Goal: Transaction & Acquisition: Purchase product/service

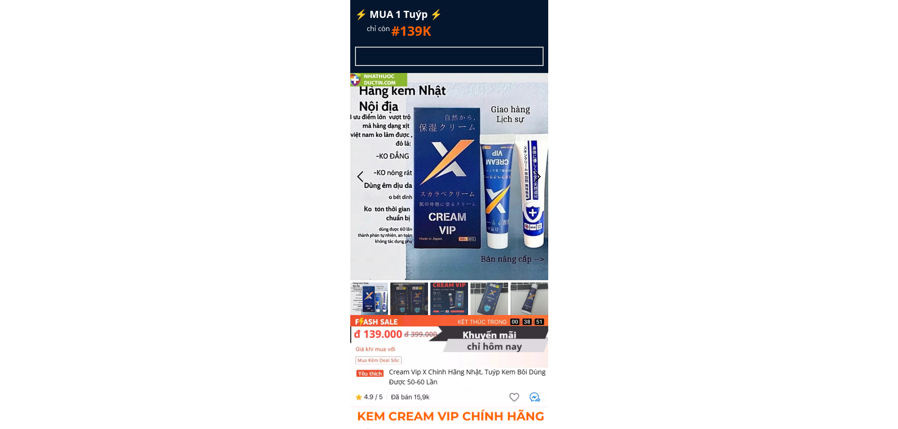
click at [515, 18] on div at bounding box center [449, 36] width 198 height 73
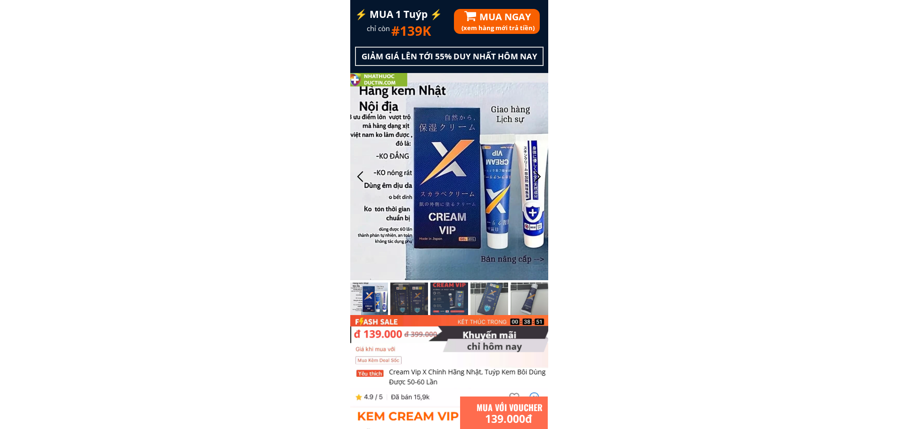
click at [510, 25] on h3 "(xem hàng mới trả tiền)" at bounding box center [555, 28] width 188 height 10
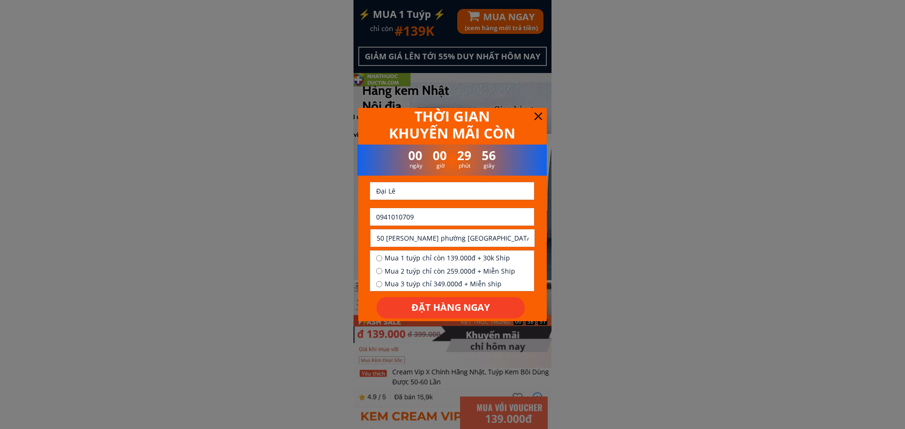
drag, startPoint x: 426, startPoint y: 211, endPoint x: 381, endPoint y: 221, distance: 47.0
click at [381, 221] on input "0941010709" at bounding box center [452, 216] width 156 height 17
paste input "81363170"
type input "0981363170"
click at [461, 190] on input "Đại Lê" at bounding box center [452, 190] width 156 height 17
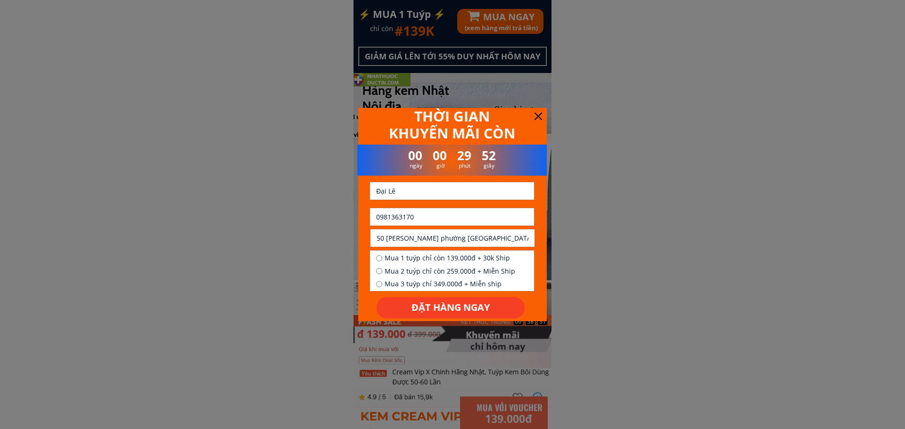
paste input "Hùng bùi"
type input "Hùng bùi"
click at [457, 237] on input "50 Trần nguyên hãn phường thuận hòa huế" at bounding box center [452, 237] width 156 height 17
paste input "Coa son tpth"
type input "Coa son tpth"
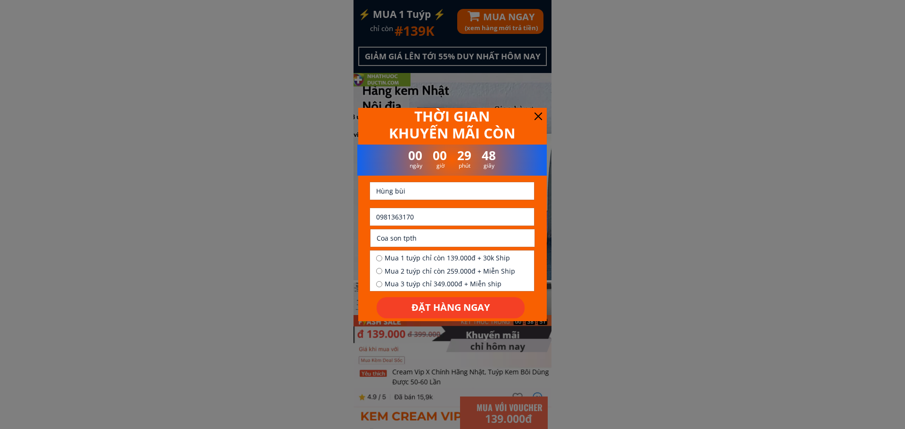
click at [444, 257] on span "Mua 1 tuýp chỉ còn 139.000đ + 30k Ship" at bounding box center [449, 258] width 131 height 10
radio input "true"
click at [445, 302] on p "ĐẶT HÀNG NGAY" at bounding box center [450, 307] width 148 height 21
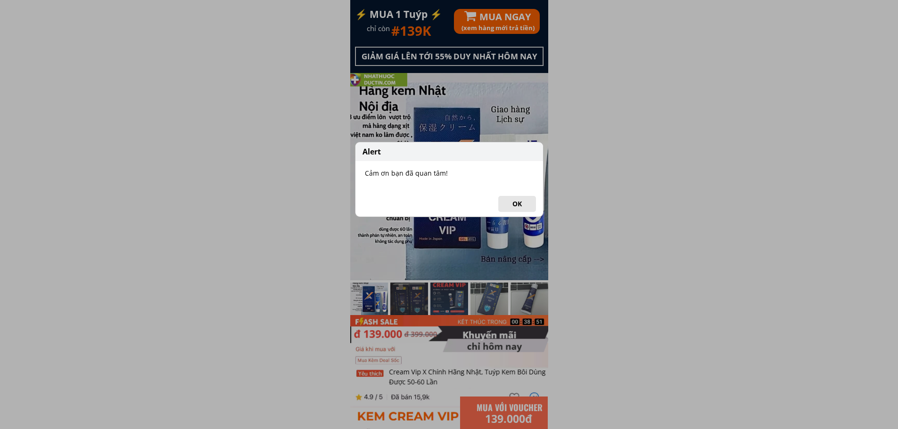
click at [522, 197] on button "OK" at bounding box center [517, 204] width 38 height 16
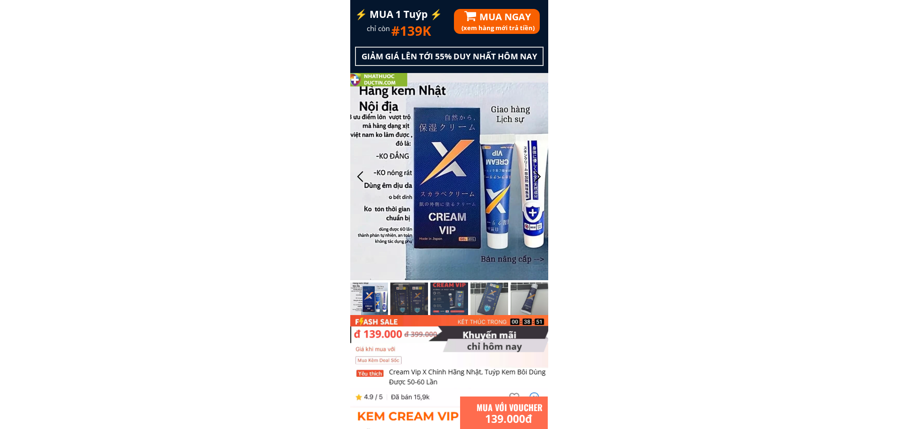
click at [499, 30] on h3 "(xem hàng mới trả tiền)" at bounding box center [555, 28] width 188 height 10
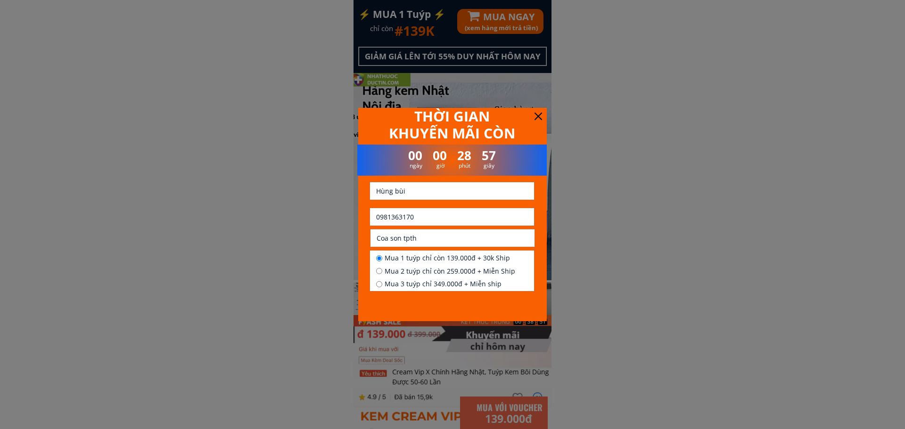
click at [418, 212] on input "0981363170" at bounding box center [452, 216] width 156 height 17
paste input "888888940"
type input "0888888940"
click at [497, 189] on input "text" at bounding box center [452, 190] width 156 height 17
paste input "A. Quốc"
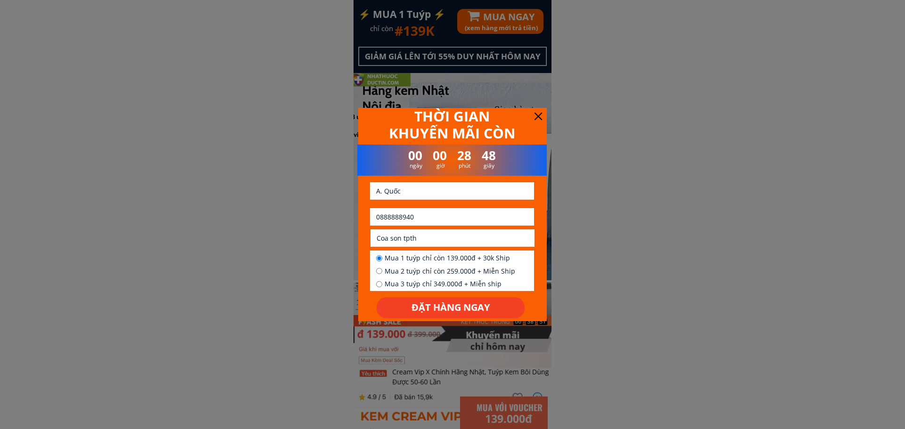
type input "A. Quốc"
click at [451, 242] on input "text" at bounding box center [452, 237] width 156 height 17
paste input "Đối diện UBND xã [GEOGRAPHIC_DATA], [GEOGRAPHIC_DATA], [GEOGRAPHIC_DATA]"
type input "Đối diện UBND xã [GEOGRAPHIC_DATA], [GEOGRAPHIC_DATA], [GEOGRAPHIC_DATA]"
click at [423, 258] on span "Mua 1 tuýp chỉ còn 139.000đ + 30k Ship" at bounding box center [449, 258] width 131 height 10
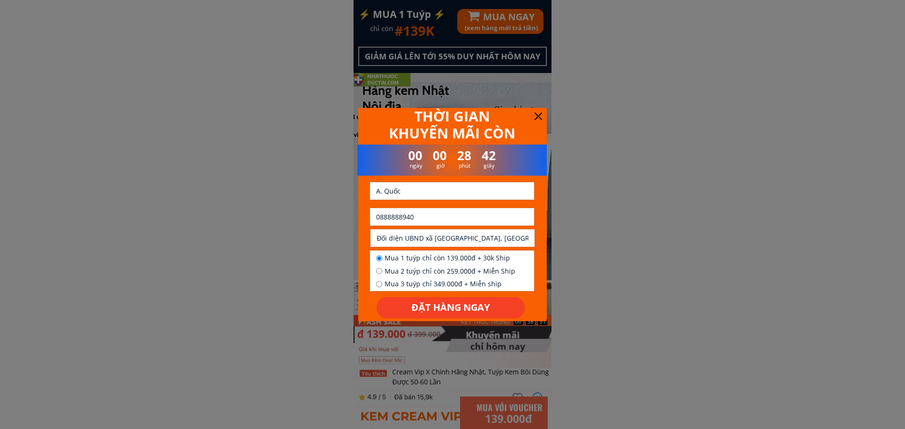
radio input "true"
click at [428, 305] on p "ĐẶT HÀNG NGAY" at bounding box center [450, 307] width 148 height 21
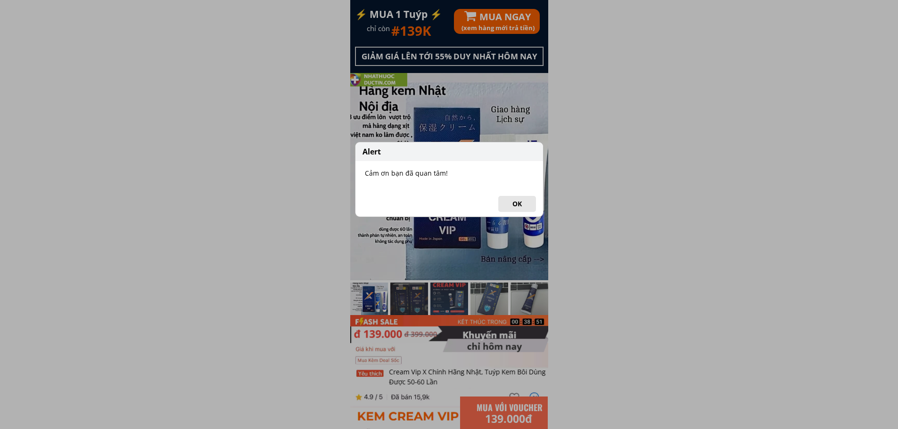
click at [511, 207] on button "OK" at bounding box center [517, 204] width 38 height 16
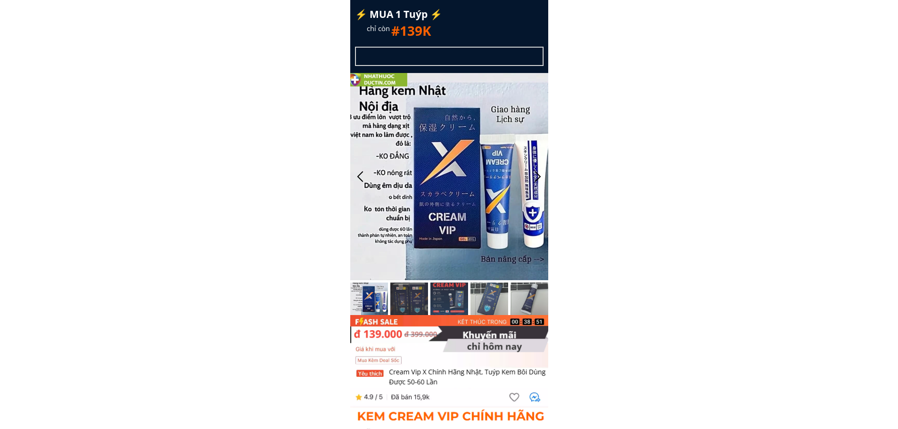
click at [507, 21] on h1 "#139K" at bounding box center [461, 30] width 141 height 21
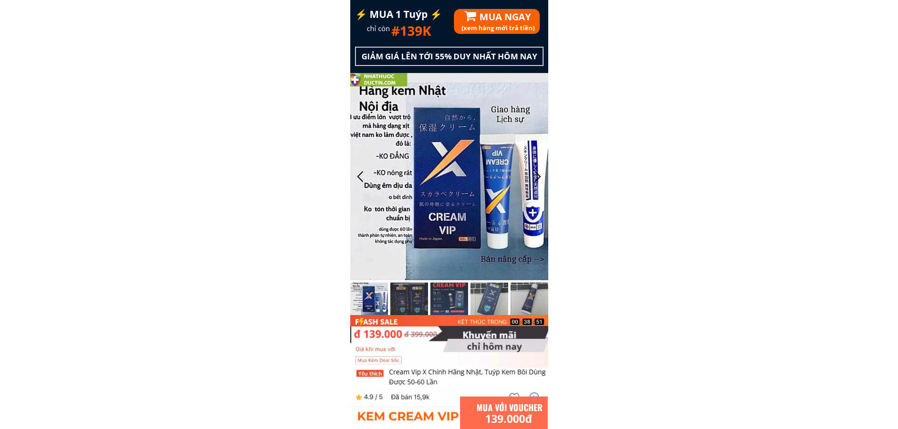
click at [507, 21] on h1 "MUA NGAY" at bounding box center [549, 16] width 141 height 15
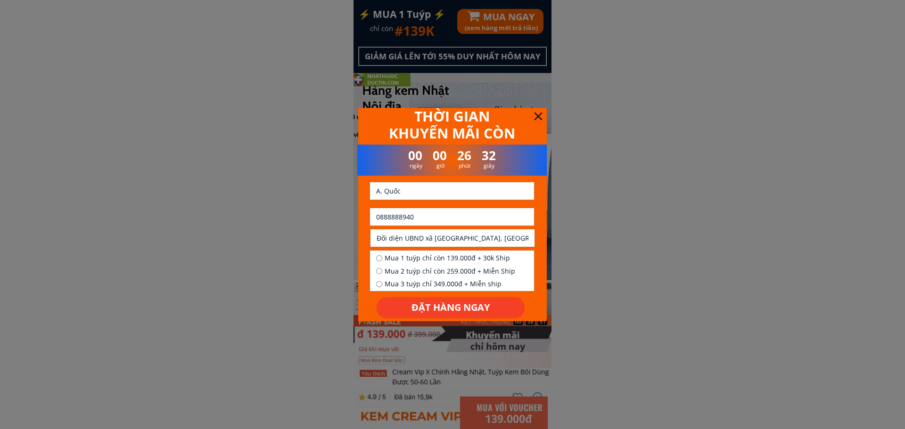
drag, startPoint x: 419, startPoint y: 214, endPoint x: 381, endPoint y: 219, distance: 38.0
click at [381, 219] on input "0888888940" at bounding box center [452, 216] width 156 height 17
paste input "966115759"
type input "0966115759"
click at [407, 196] on input "A. Quốc" at bounding box center [452, 190] width 156 height 17
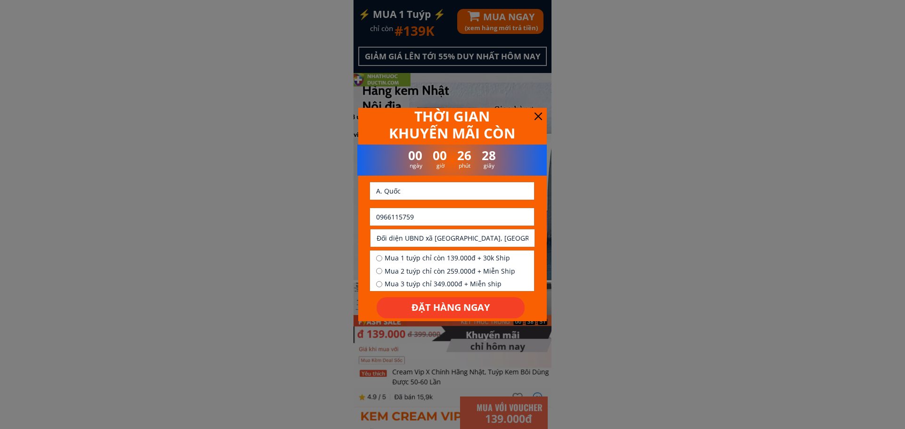
paste input "Nt khoát"
type input "Nt khoát"
click at [443, 236] on input "Đối diện UBND xã [GEOGRAPHIC_DATA], [GEOGRAPHIC_DATA], [GEOGRAPHIC_DATA]" at bounding box center [452, 237] width 156 height 17
paste input "[PERSON_NAME] nhân đạo sông lô vp cu"
type input "[PERSON_NAME] nhân đạo sông lô vp cu"
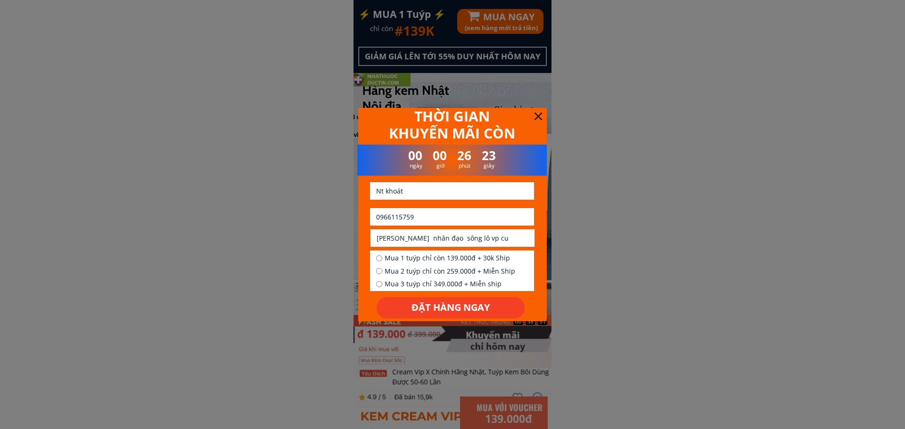
click at [446, 259] on span "Mua 1 tuýp chỉ còn 139.000đ + 30k Ship" at bounding box center [449, 258] width 131 height 10
radio input "true"
click at [425, 308] on p "ĐẶT HÀNG NGAY" at bounding box center [450, 307] width 148 height 21
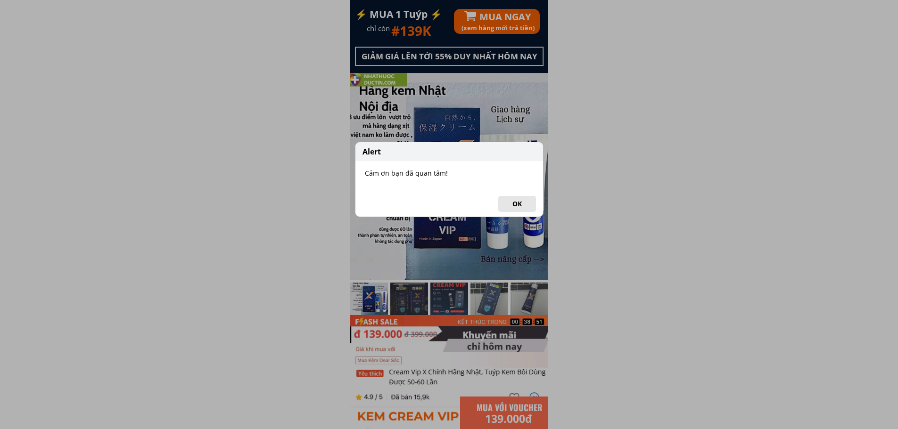
click at [516, 209] on button "OK" at bounding box center [517, 204] width 38 height 16
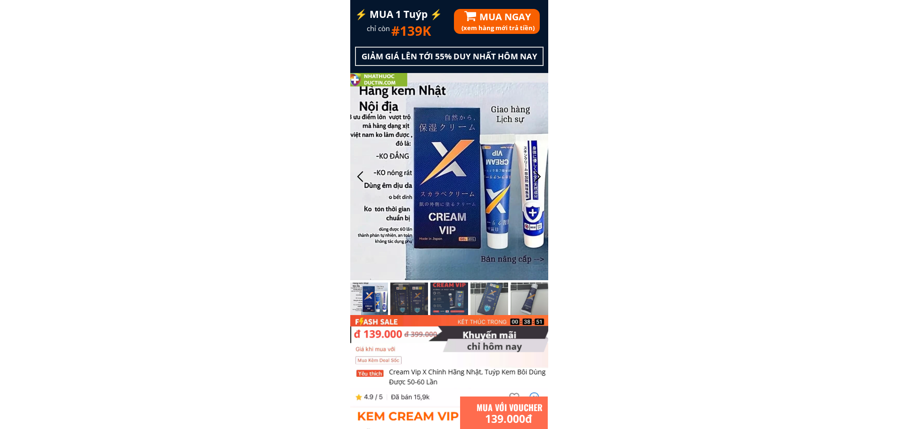
click at [489, 20] on div "(xem hàng mới trả tiền) MUA NGAY" at bounding box center [552, 21] width 196 height 25
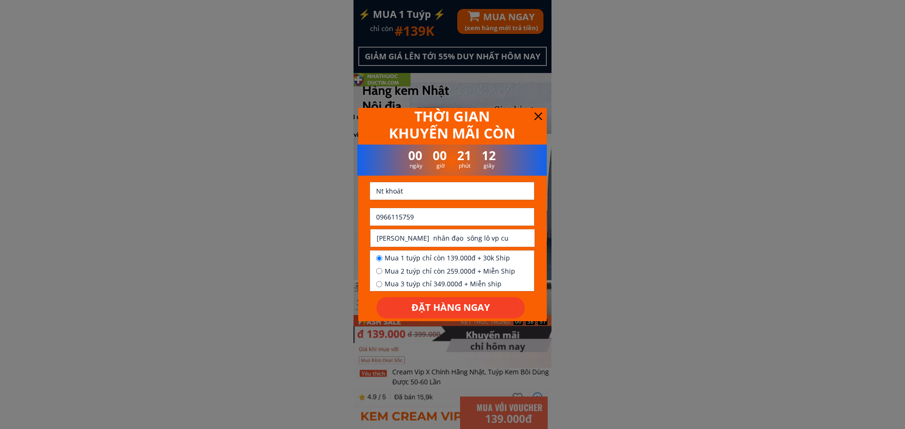
click at [426, 223] on input "0966115759" at bounding box center [452, 216] width 156 height 17
click at [407, 187] on input "text" at bounding box center [452, 190] width 156 height 17
paste input "Hoàng"
type input "Hoàng"
paste input "0969508058"
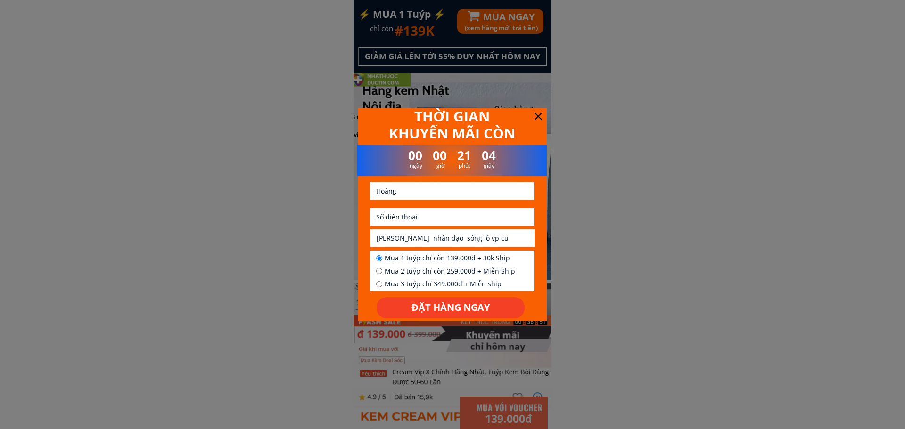
click at [480, 214] on input "tel" at bounding box center [452, 216] width 156 height 17
type input "0969508058"
click at [423, 241] on input "text" at bounding box center [452, 237] width 156 height 17
paste input "Số 2 ngõ 185 đường [PERSON_NAME]"
type input "Số 2 ngõ 185 đường [PERSON_NAME]"
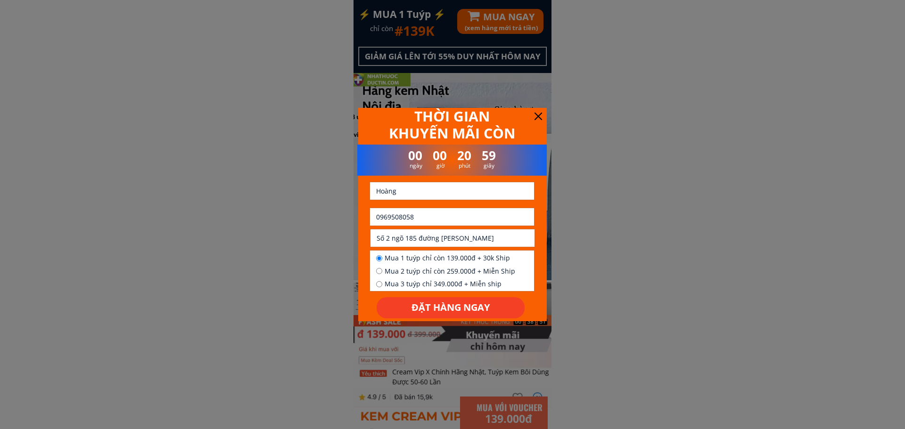
click at [417, 259] on span "Mua 1 tuýp chỉ còn 139.000đ + 30k Ship" at bounding box center [449, 258] width 131 height 10
radio input "true"
click at [410, 299] on p "ĐẶT HÀNG NGAY" at bounding box center [450, 307] width 148 height 21
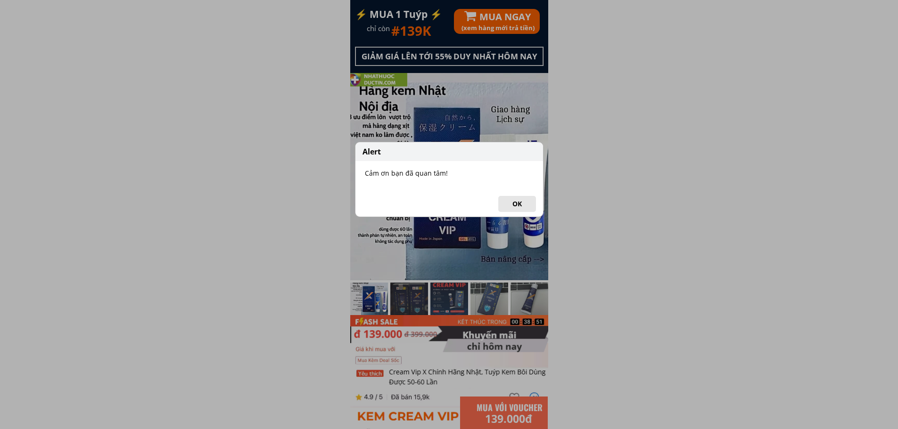
click at [500, 203] on button "OK" at bounding box center [517, 204] width 38 height 16
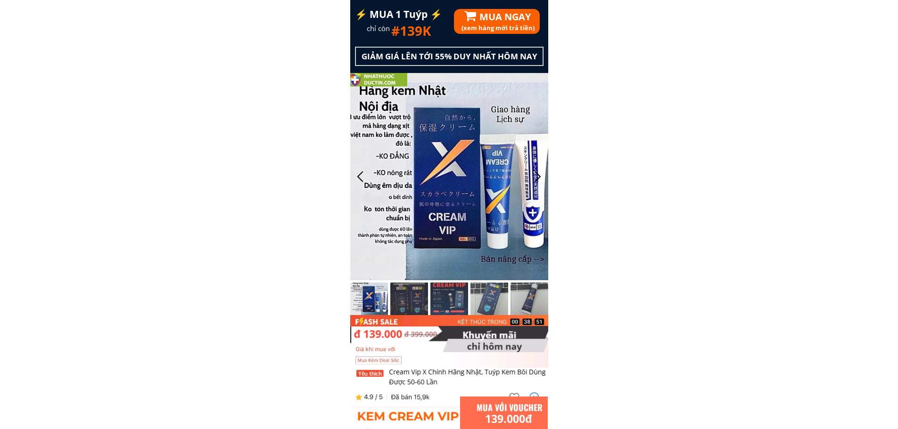
click at [532, 33] on h3 "(xem hàng mới trả tiền)" at bounding box center [555, 28] width 188 height 10
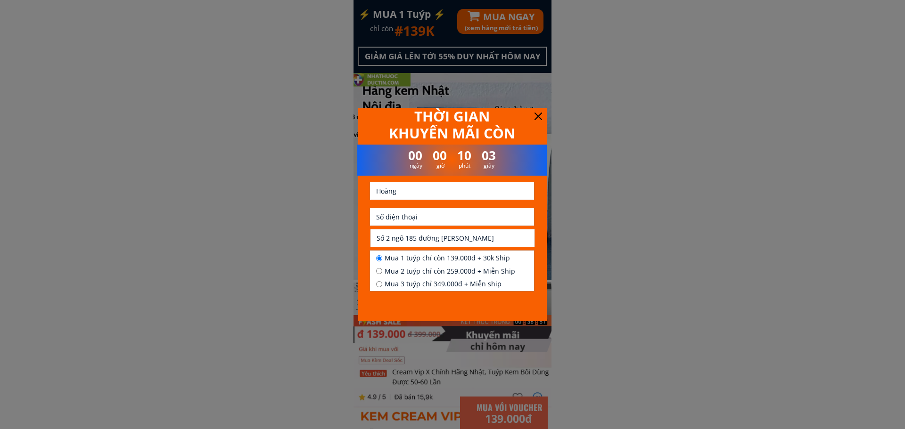
click at [427, 215] on input "tel" at bounding box center [452, 216] width 156 height 17
paste input "0399 507 395"
click at [407, 215] on input "0399 507 395" at bounding box center [452, 216] width 156 height 17
click at [392, 214] on input "0399 507395" at bounding box center [452, 216] width 156 height 17
click at [392, 215] on input "0399 507395" at bounding box center [452, 216] width 156 height 17
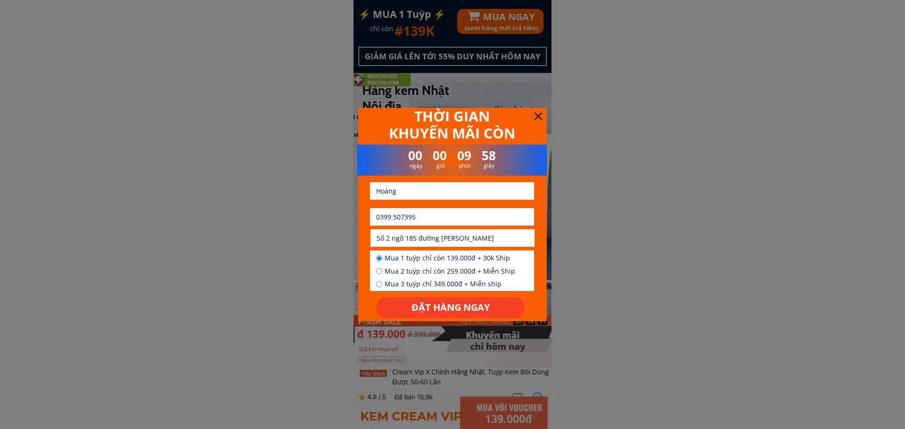
click at [392, 215] on input "0399 507395" at bounding box center [452, 216] width 156 height 17
click at [392, 216] on input "0399 507395" at bounding box center [452, 216] width 156 height 17
type input "0399507395"
click at [456, 185] on div at bounding box center [452, 182] width 142 height 6
click at [491, 196] on input "Hoàng" at bounding box center [452, 190] width 156 height 17
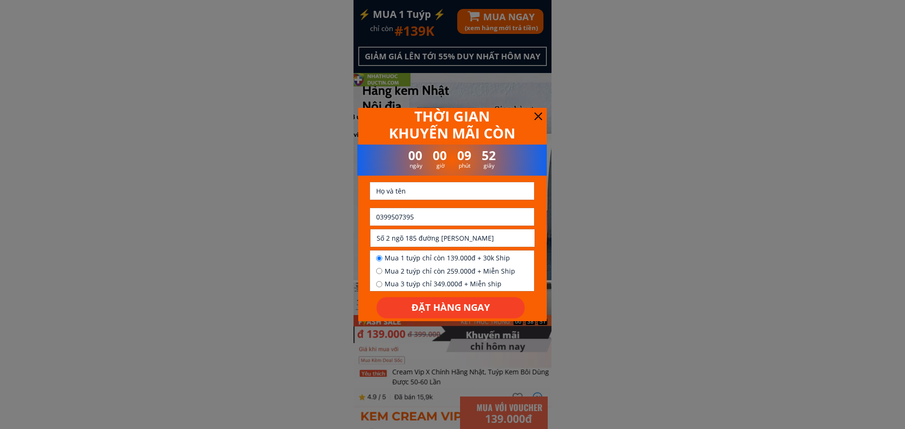
paste input "[PERSON_NAME]"
type input "[PERSON_NAME]"
click at [434, 237] on input "text" at bounding box center [452, 237] width 156 height 17
paste input "Đường lý thái tổ thị trấn kong [PERSON_NAME] mang yang tỉnh [GEOGRAPHIC_DATA]"
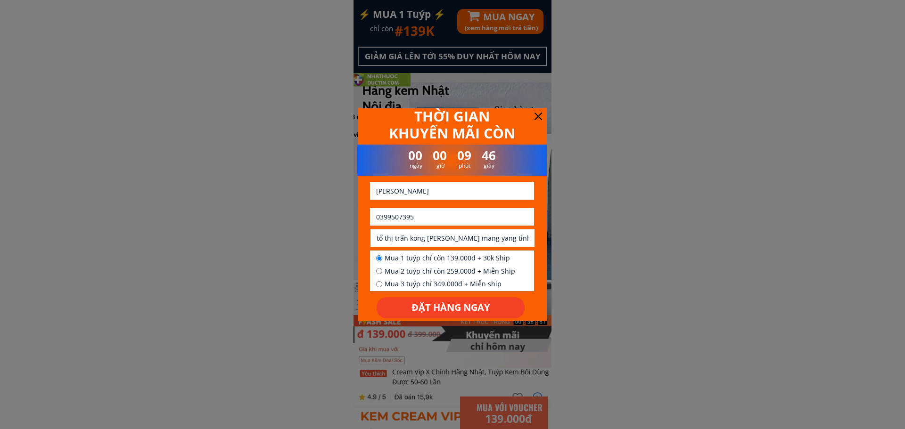
type input "Đường lý thái tổ thị trấn kong [PERSON_NAME] mang yang tỉnh [GEOGRAPHIC_DATA]"
click at [430, 259] on span "Mua 1 tuýp chỉ còn 139.000đ + 30k Ship" at bounding box center [449, 258] width 131 height 10
radio input "true"
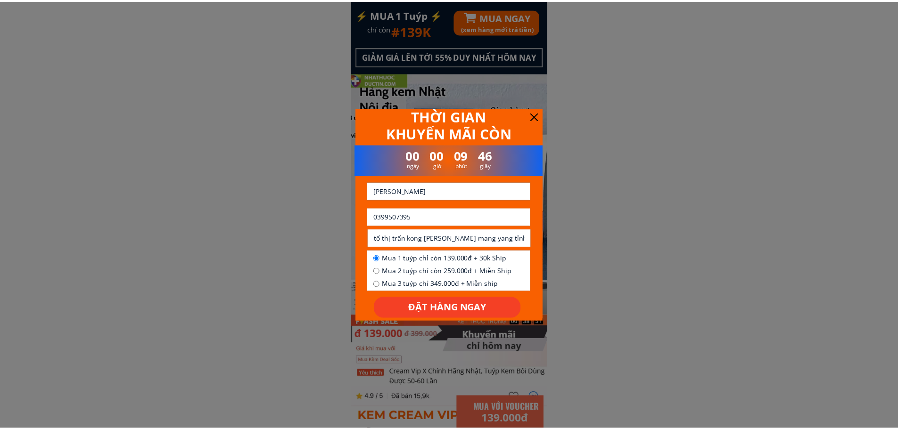
scroll to position [0, 0]
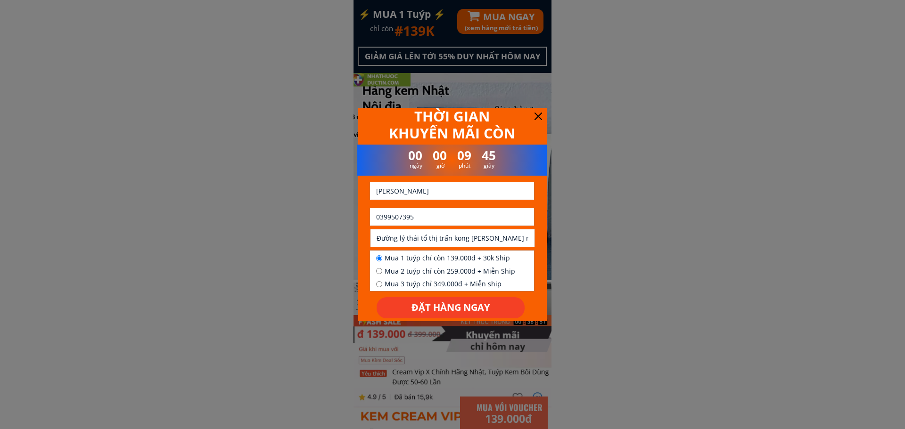
click at [414, 311] on p "ĐẶT HÀNG NGAY" at bounding box center [451, 308] width 150 height 22
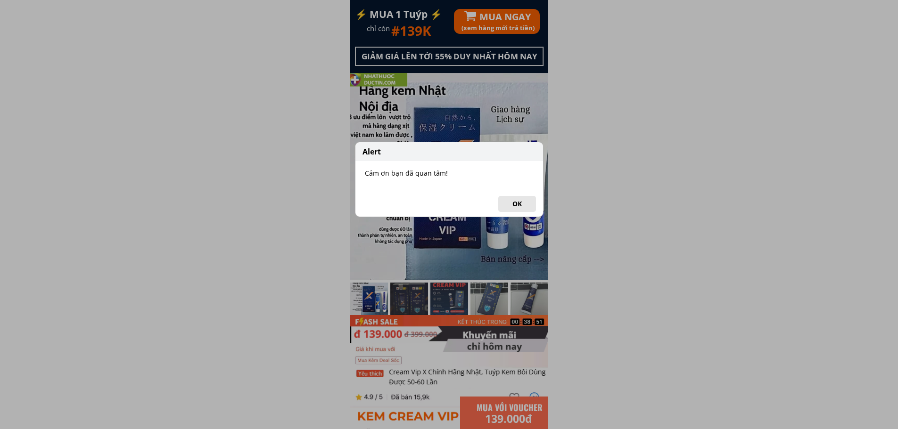
click at [518, 205] on button "OK" at bounding box center [517, 204] width 38 height 16
